Goal: Transaction & Acquisition: Purchase product/service

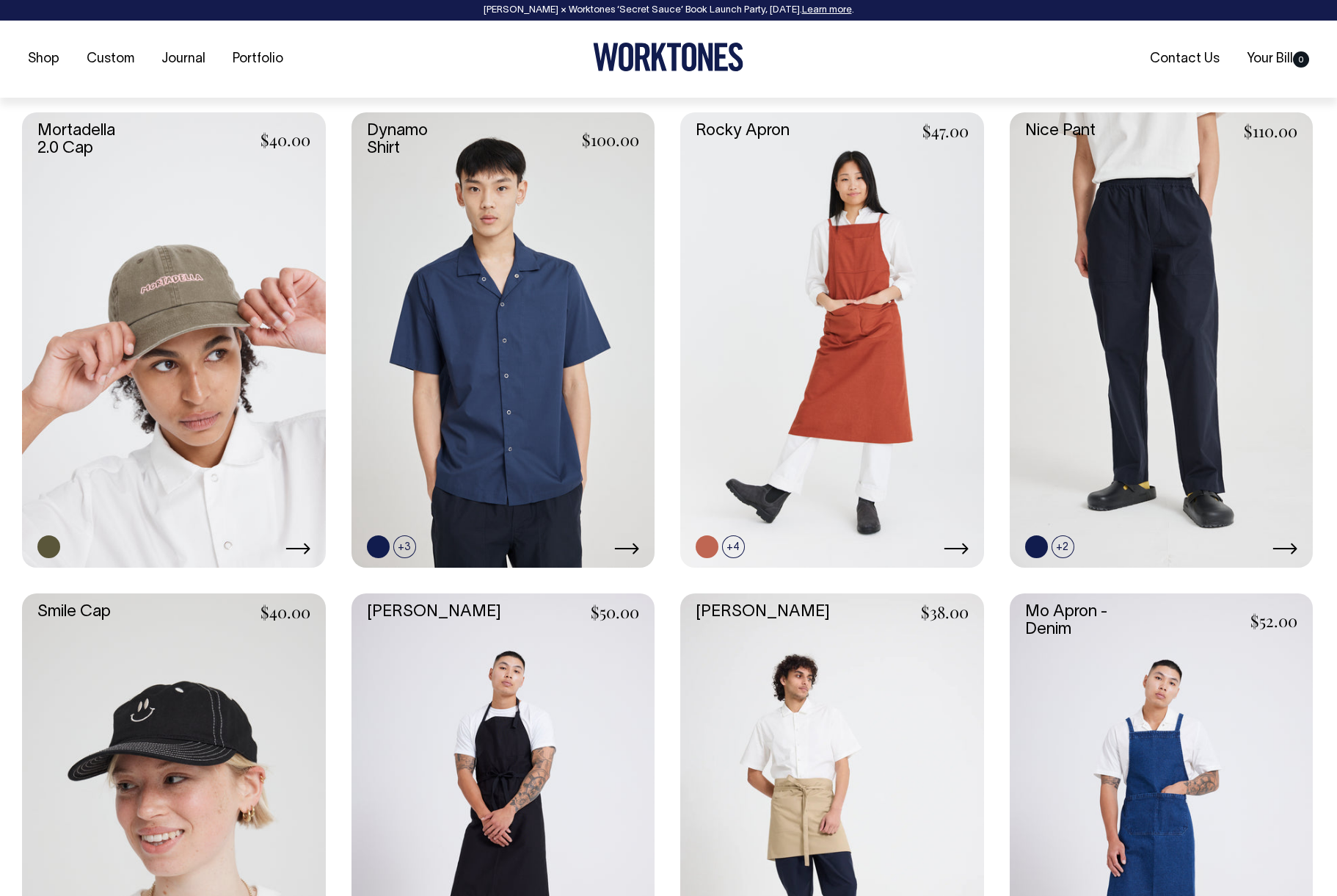
scroll to position [1581, 0]
click at [549, 328] on link at bounding box center [503, 339] width 304 height 455
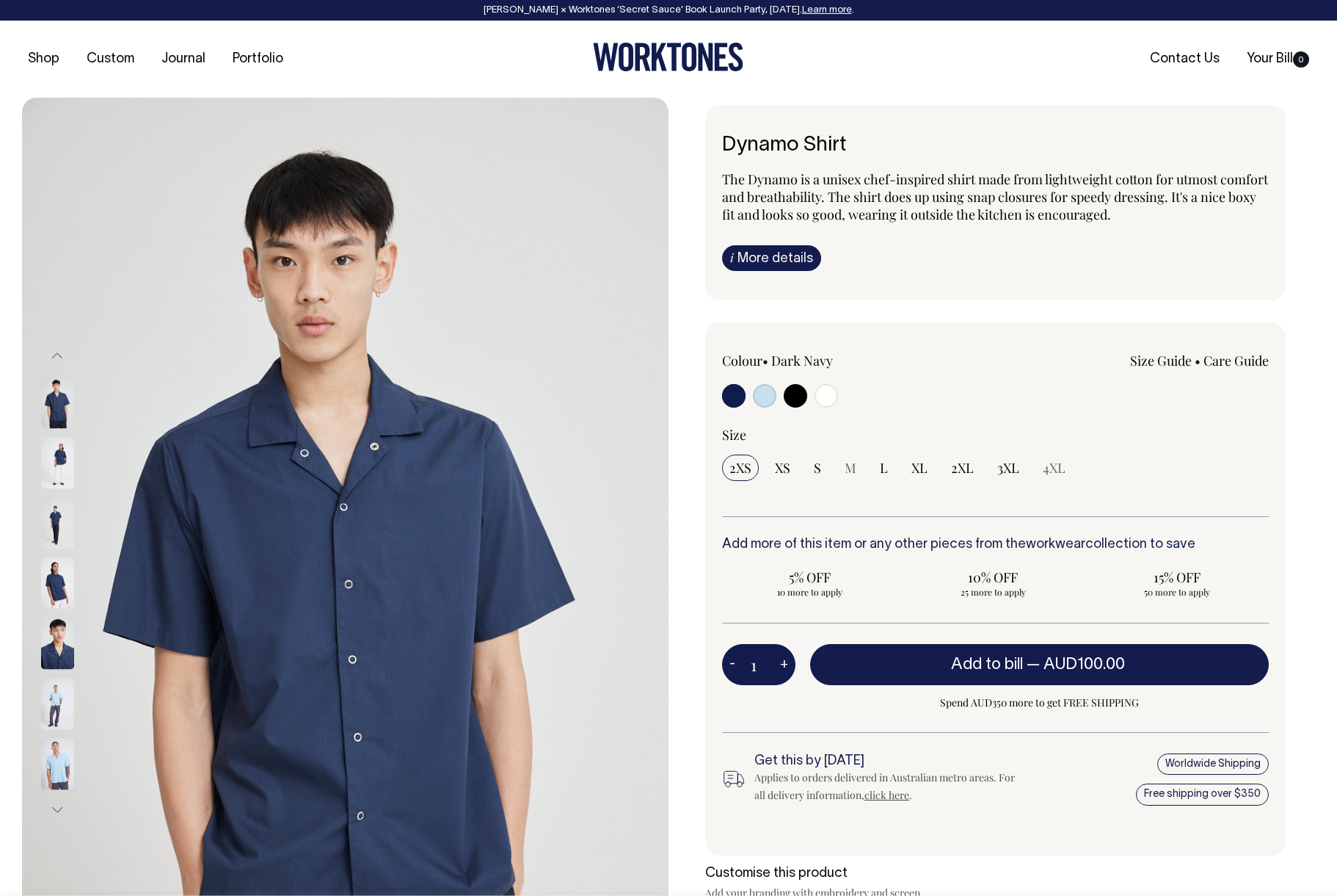
click at [760, 400] on input "radio" at bounding box center [765, 396] width 24 height 24
radio input "true"
select select "True Blue"
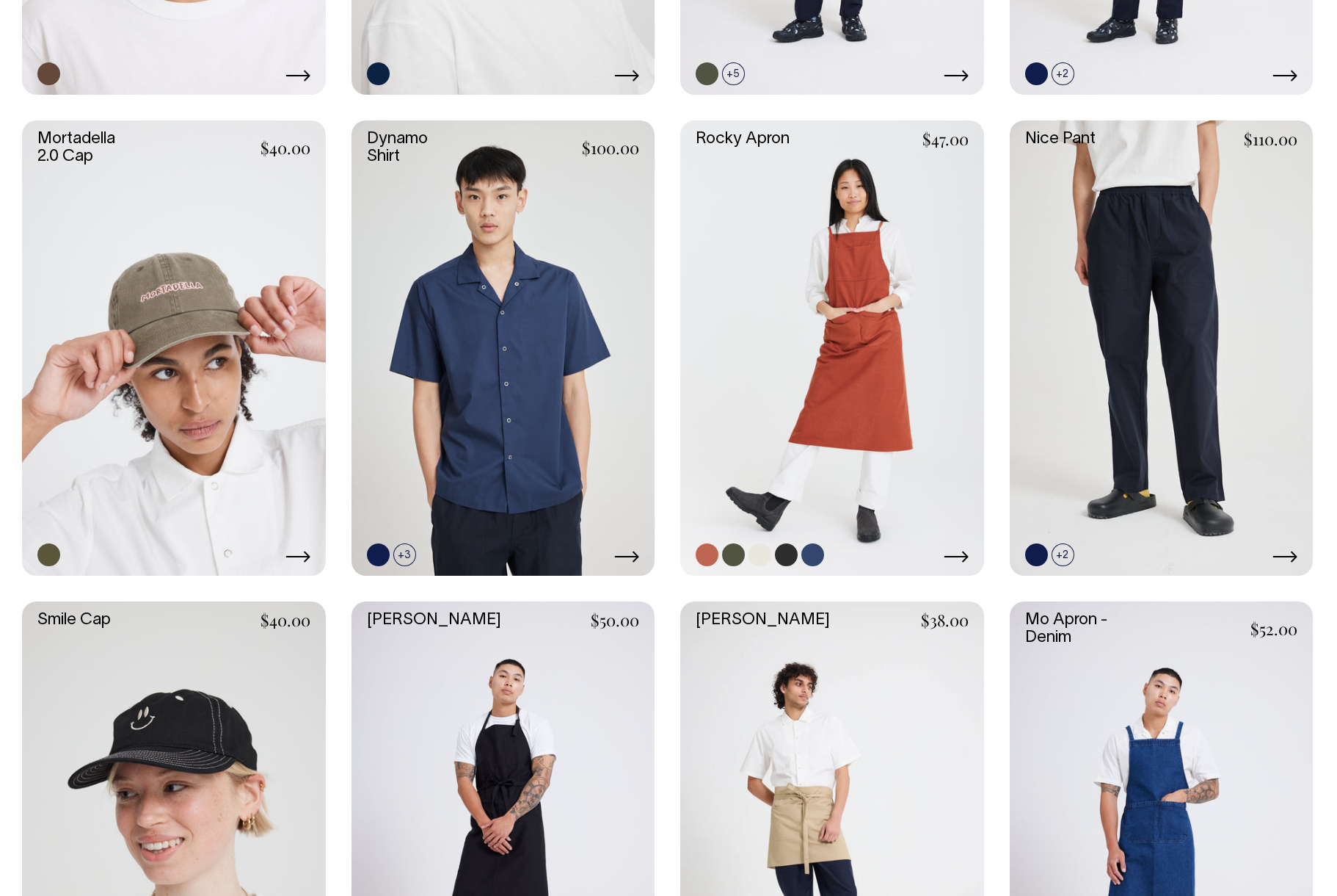
scroll to position [1573, 0]
click at [400, 554] on link at bounding box center [405, 554] width 23 height 23
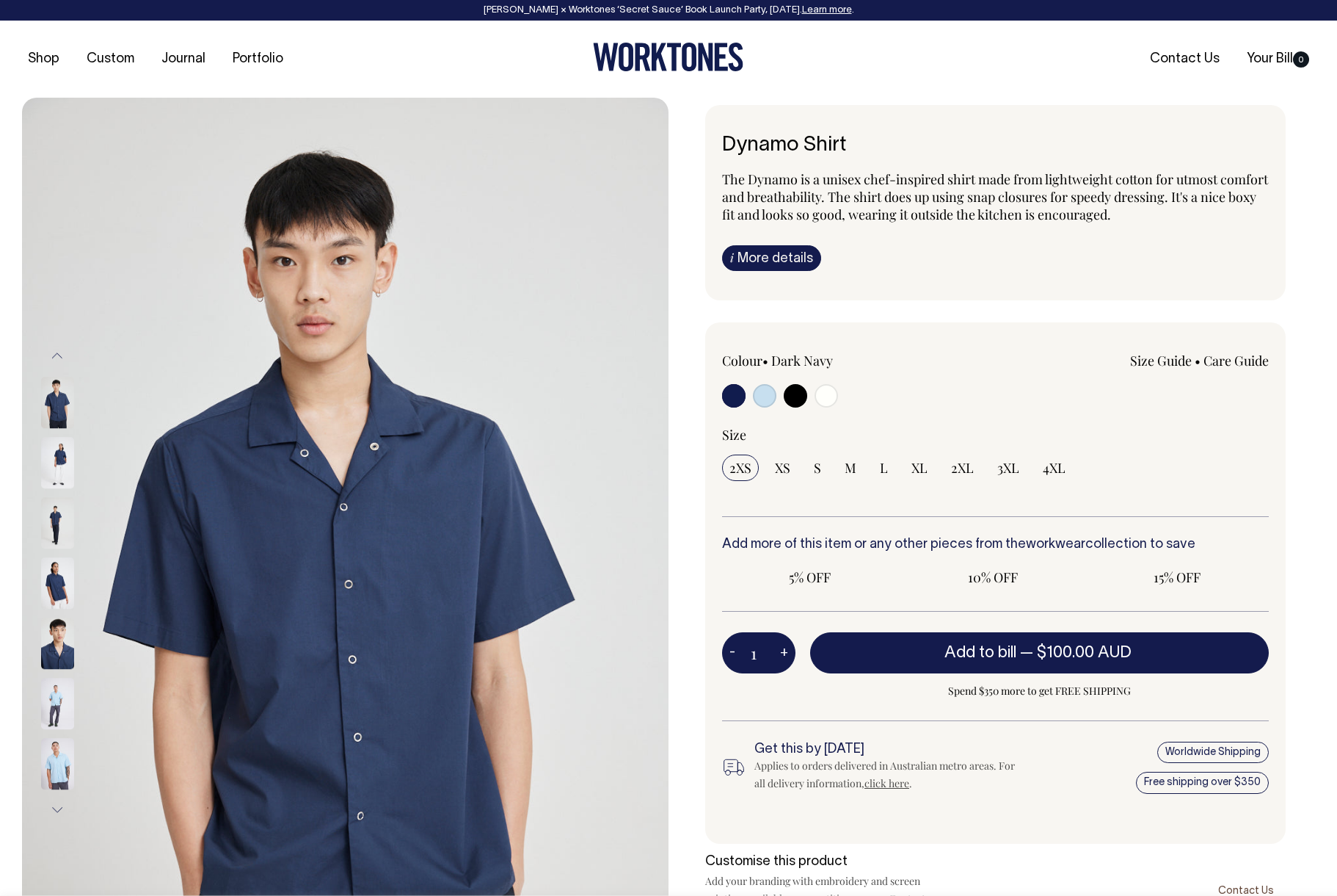
radio input "true"
select select "True Blue"
